Goal: Task Accomplishment & Management: Manage account settings

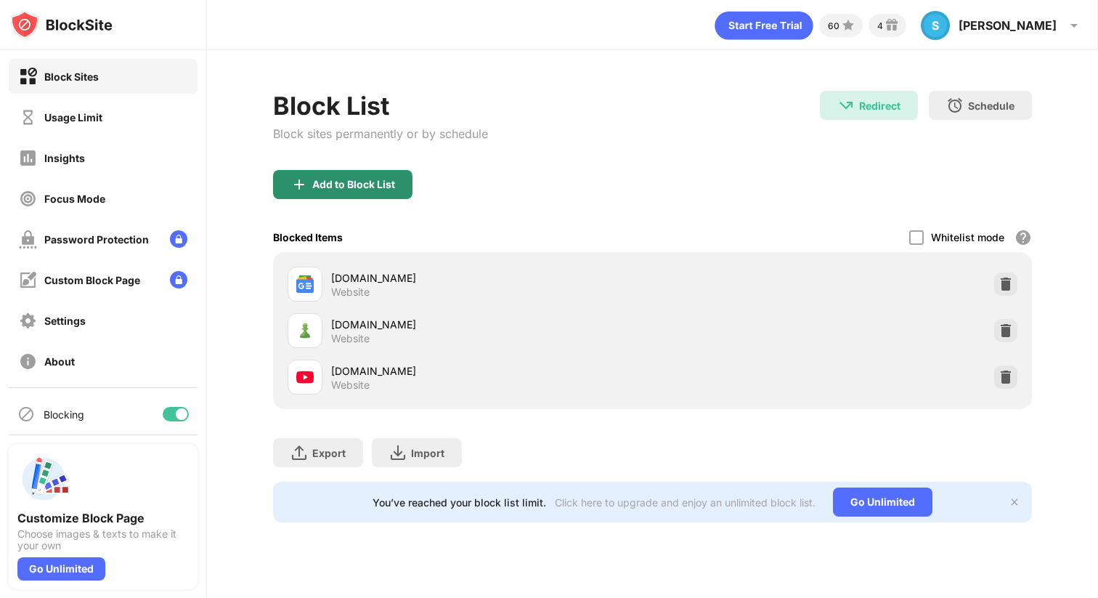
click at [354, 191] on div "Add to Block List" at bounding box center [342, 184] width 139 height 29
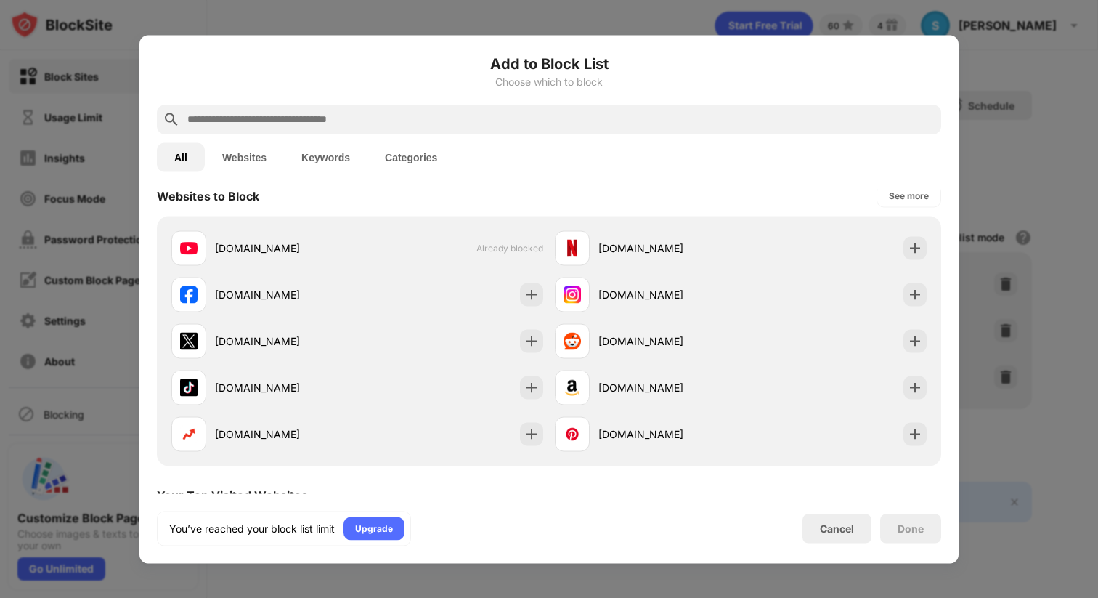
scroll to position [221, 0]
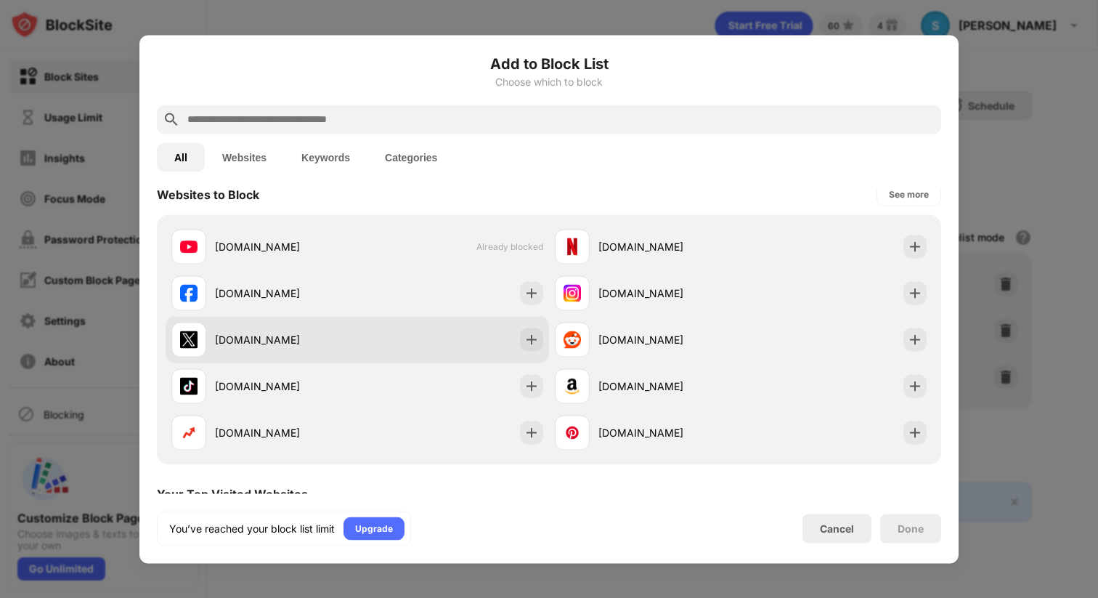
click at [350, 332] on div "[DOMAIN_NAME]" at bounding box center [286, 339] width 142 height 15
click at [522, 341] on div at bounding box center [531, 339] width 23 height 23
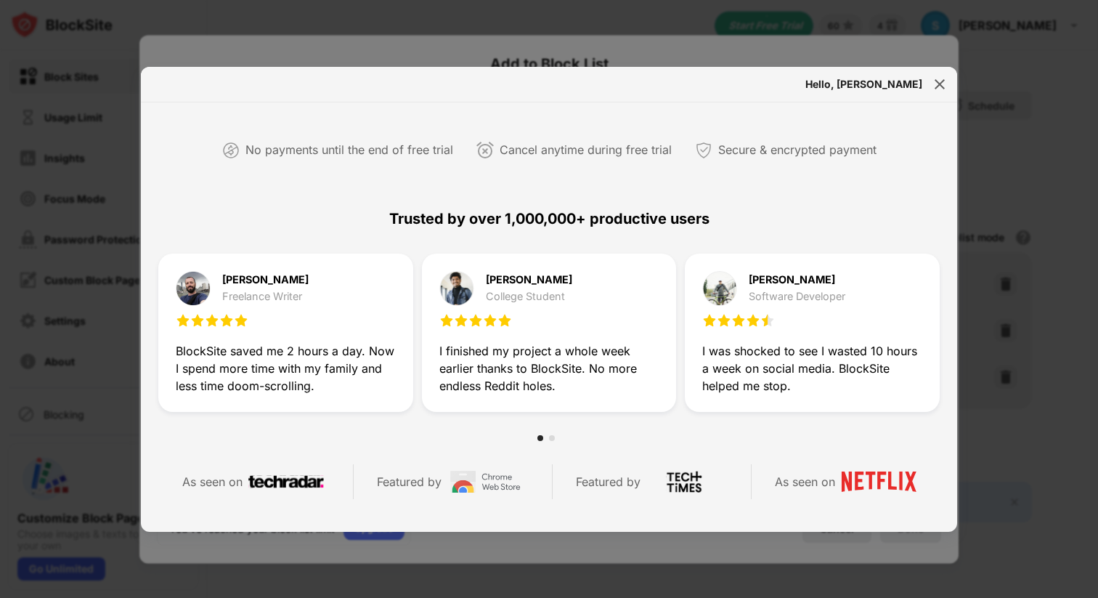
scroll to position [426, 0]
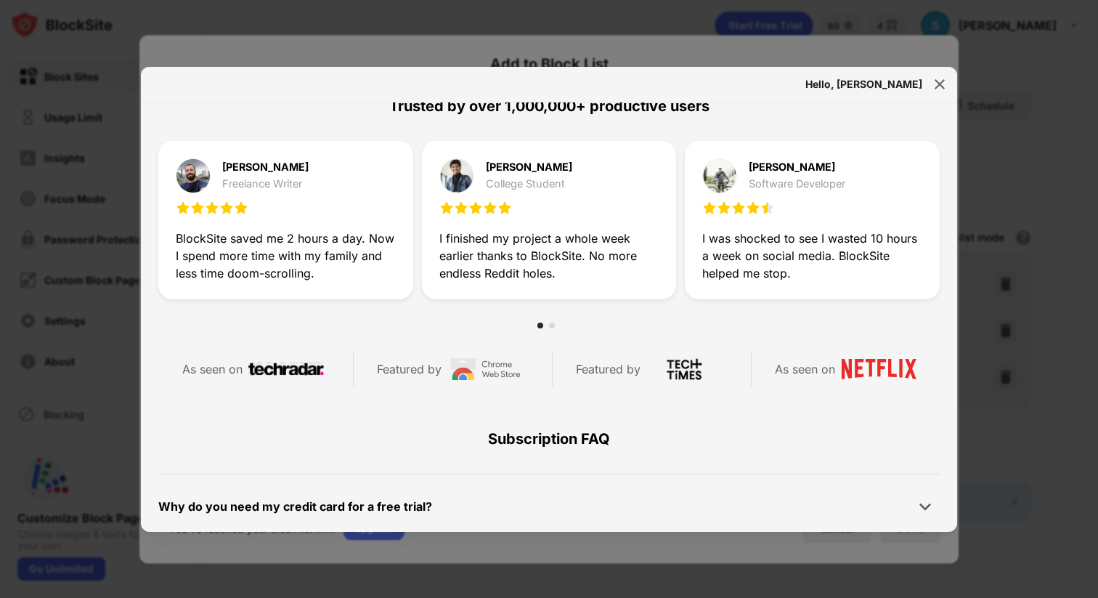
click at [1016, 259] on div at bounding box center [549, 299] width 1098 height 598
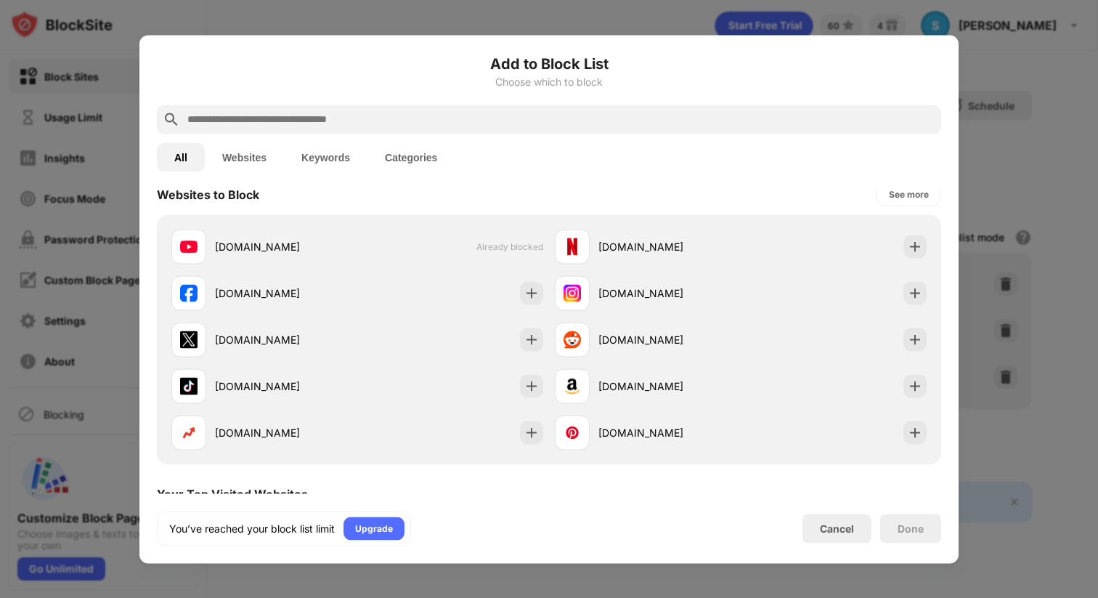
click at [980, 86] on div at bounding box center [549, 299] width 1098 height 598
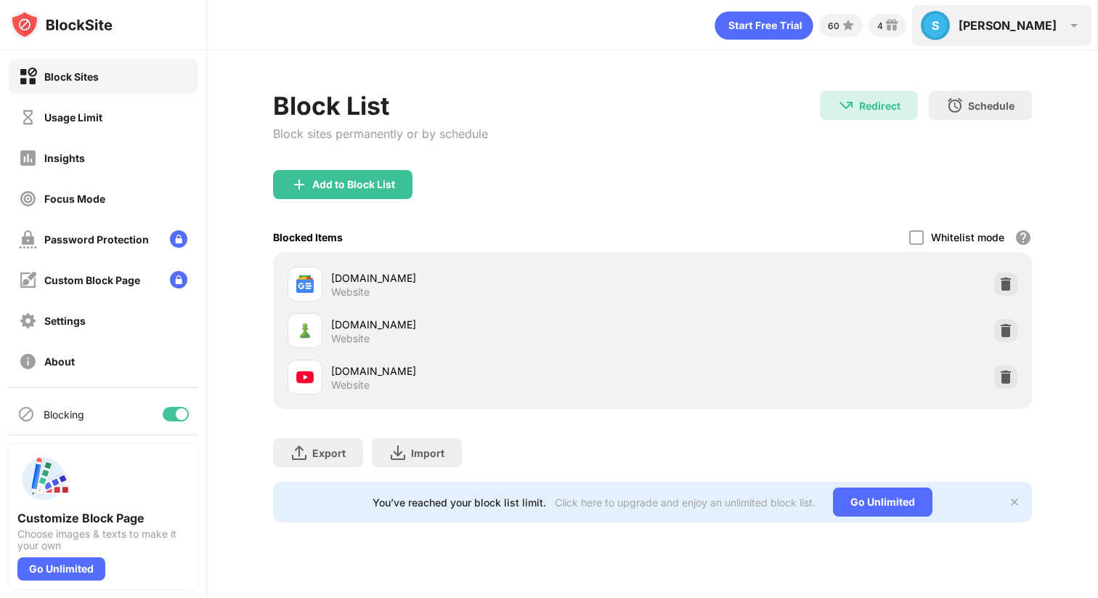
click at [1009, 32] on div "S [PERSON_NAME] View Account Insights Premium Rewards Settings Support Log Out" at bounding box center [1001, 25] width 179 height 41
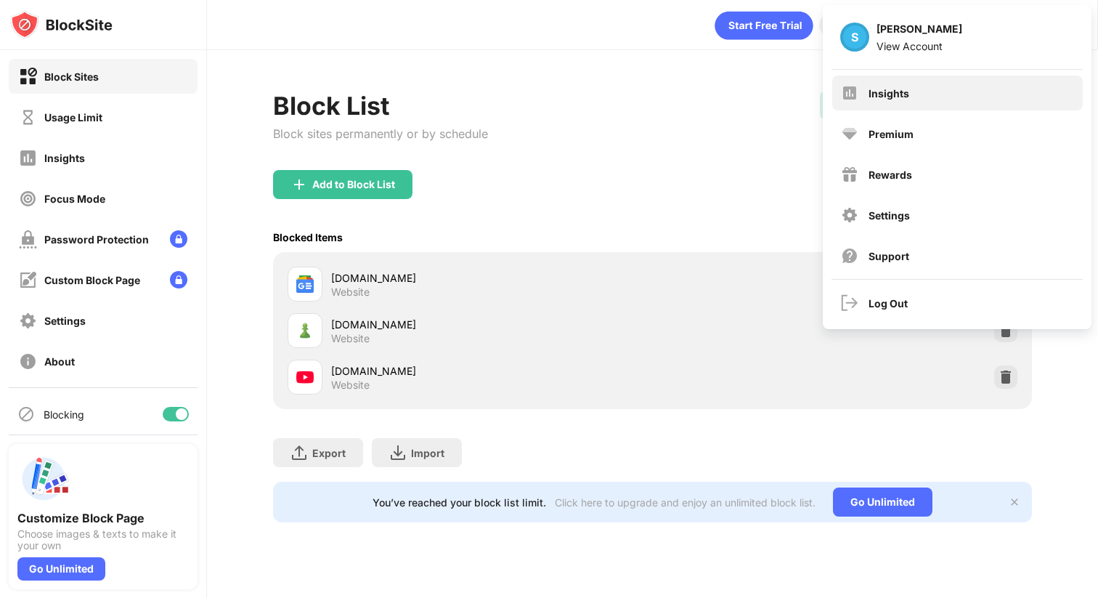
click at [906, 102] on div "Insights" at bounding box center [957, 93] width 251 height 35
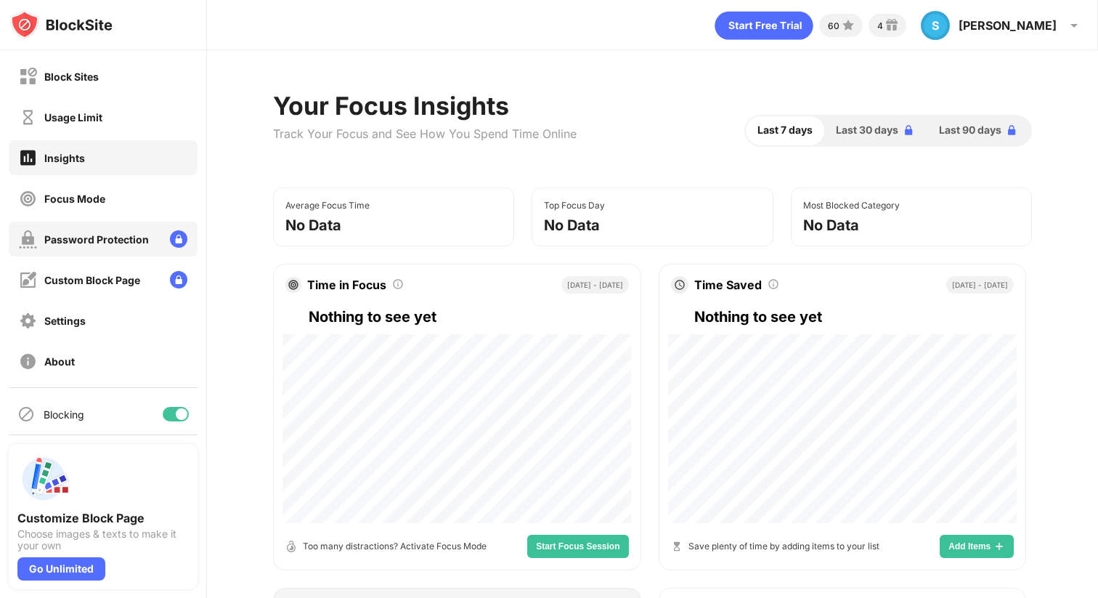
click at [156, 229] on div "Password Protection" at bounding box center [103, 238] width 189 height 35
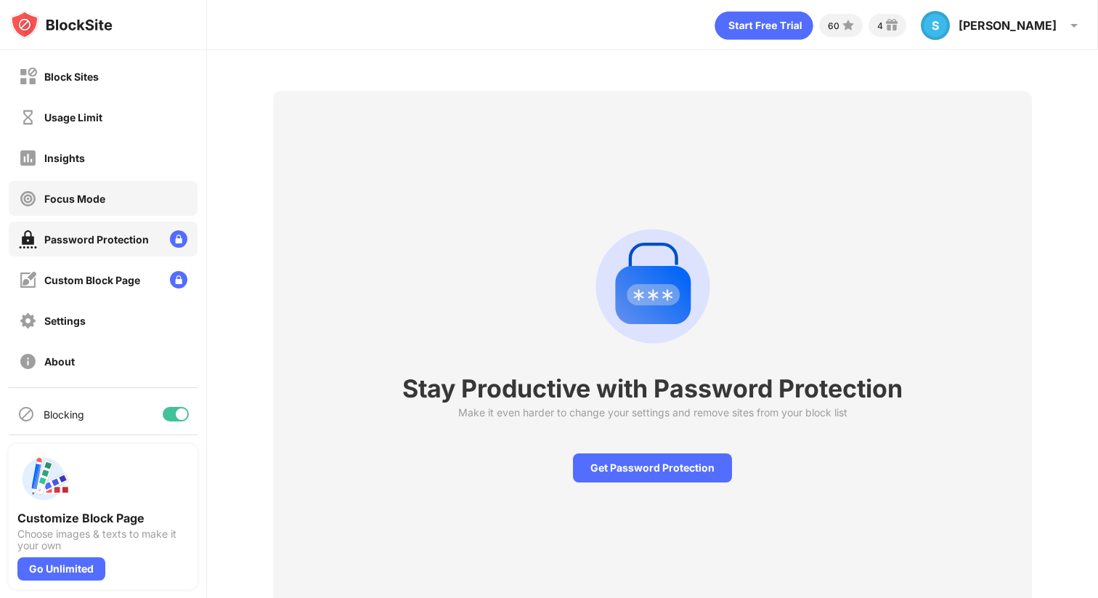
click at [156, 212] on div "Focus Mode" at bounding box center [103, 198] width 189 height 35
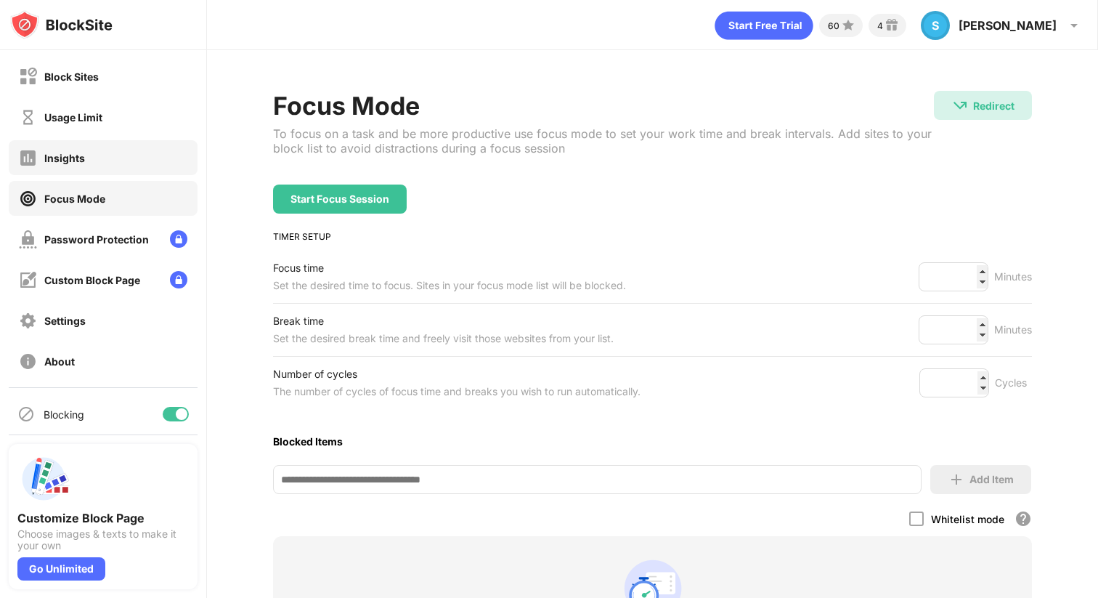
click at [150, 149] on div "Insights" at bounding box center [103, 157] width 189 height 35
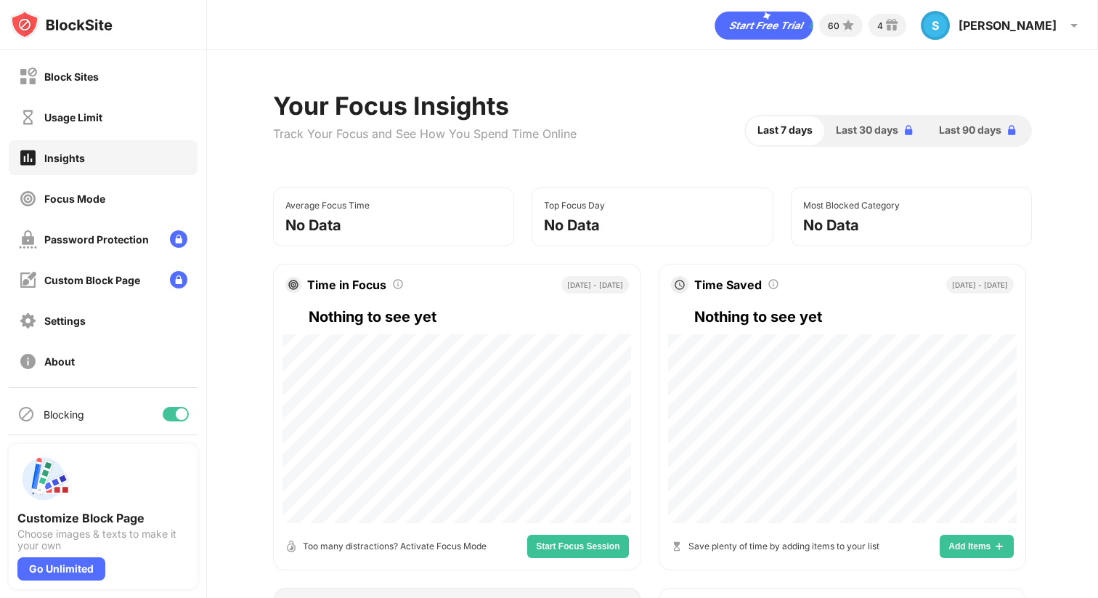
click at [102, 43] on div at bounding box center [103, 25] width 206 height 50
click at [98, 36] on img at bounding box center [61, 24] width 102 height 29
click at [98, 33] on img at bounding box center [61, 24] width 102 height 29
click at [97, 33] on img at bounding box center [61, 24] width 102 height 29
click at [97, 32] on img at bounding box center [61, 24] width 102 height 29
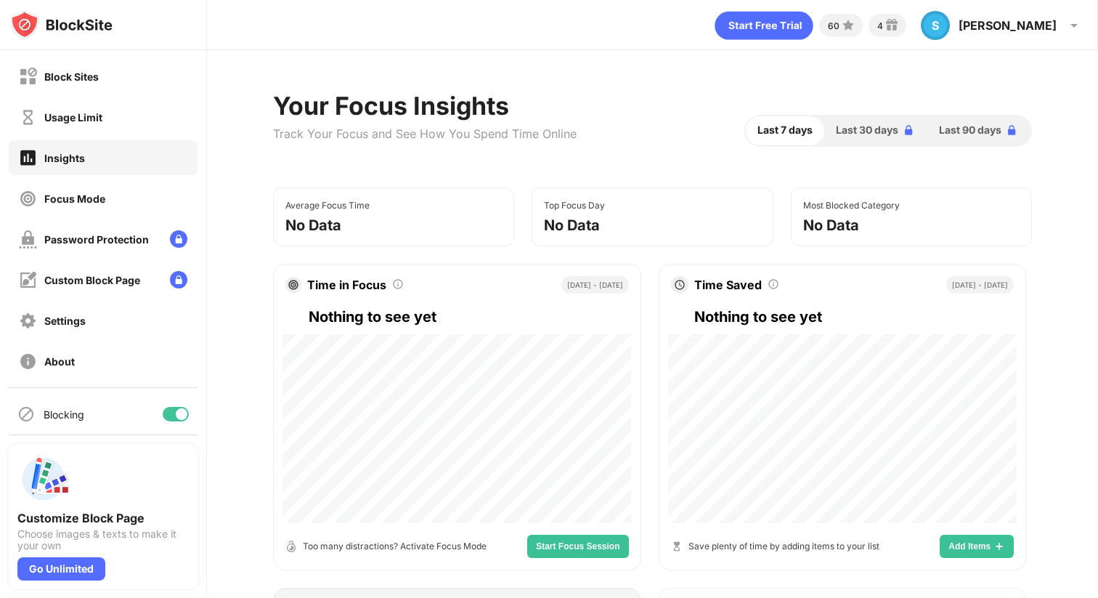
click at [97, 30] on img at bounding box center [61, 24] width 102 height 29
